Goal: Browse casually: Explore the website without a specific task or goal

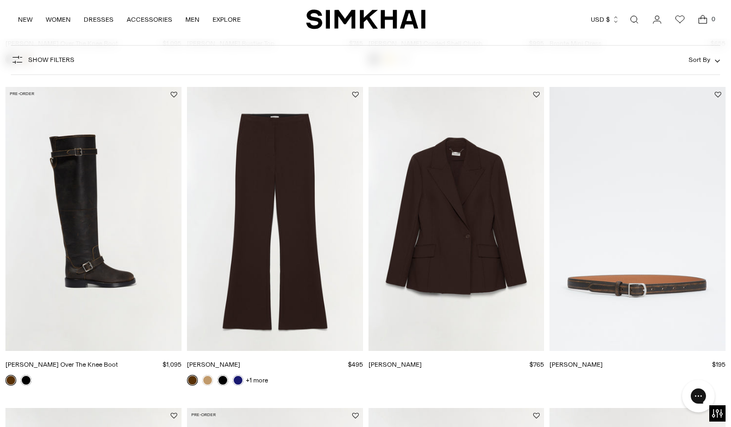
scroll to position [1033, 0]
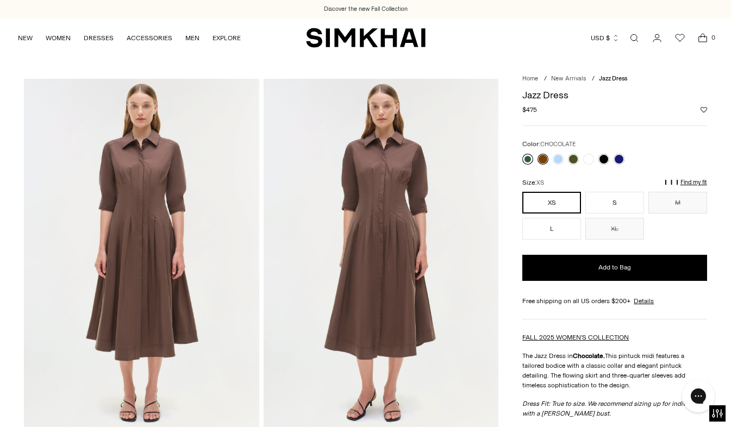
click at [529, 158] on link at bounding box center [527, 159] width 11 height 11
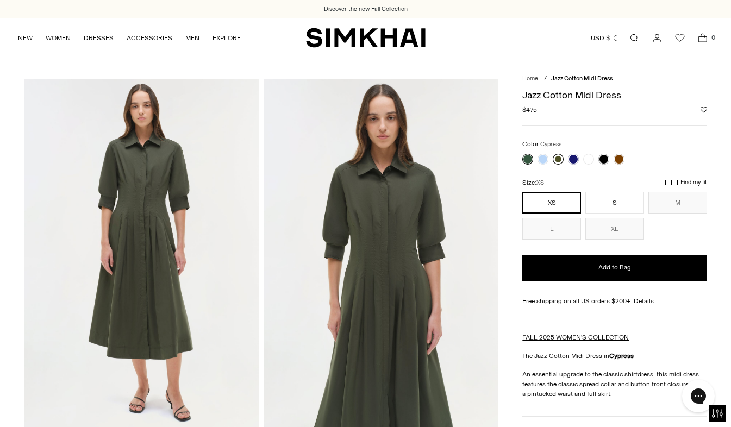
click at [558, 159] on link at bounding box center [558, 159] width 11 height 11
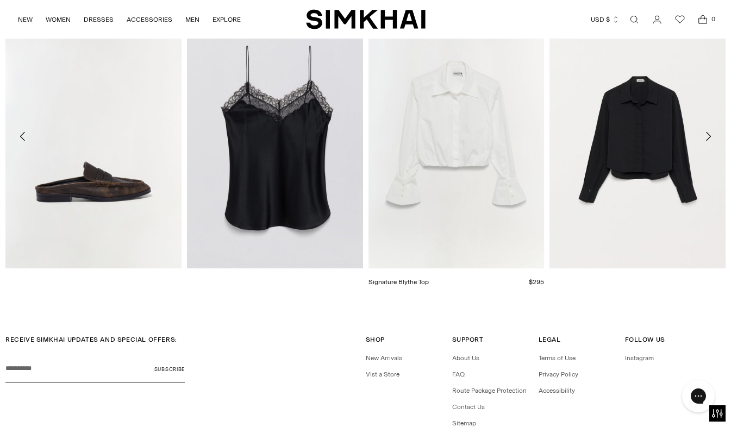
scroll to position [1518, 0]
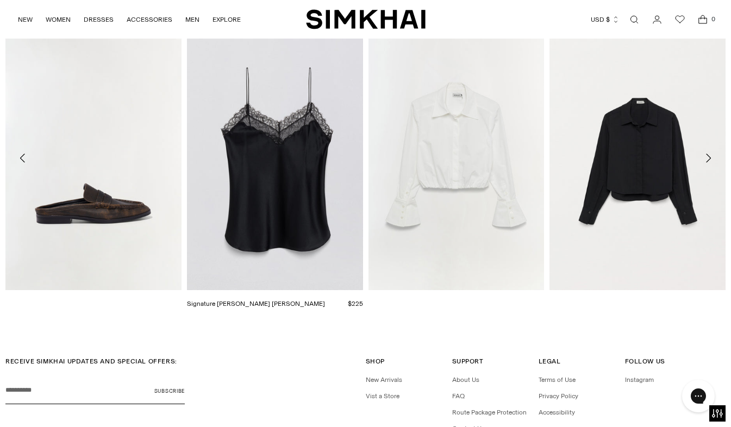
click at [0, 0] on img "Signature Erika Cami" at bounding box center [0, 0] width 0 height 0
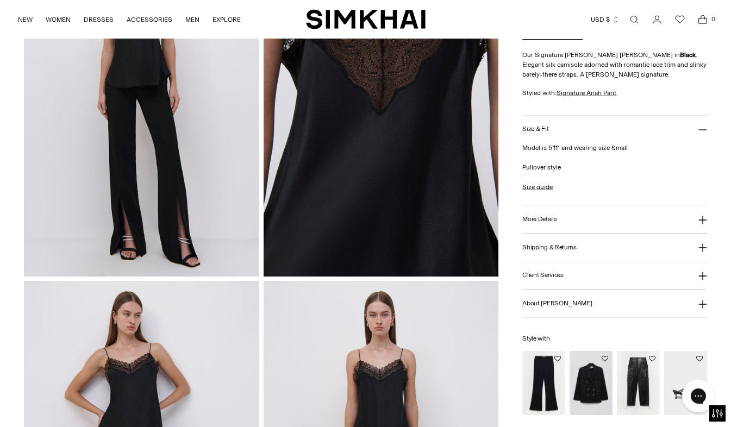
scroll to position [543, 0]
